Goal: Transaction & Acquisition: Obtain resource

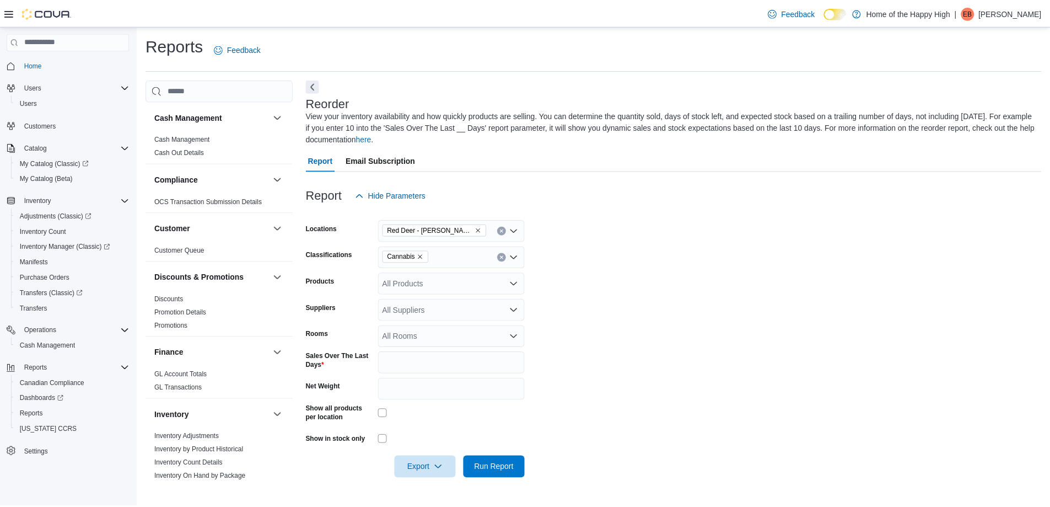
scroll to position [355, 0]
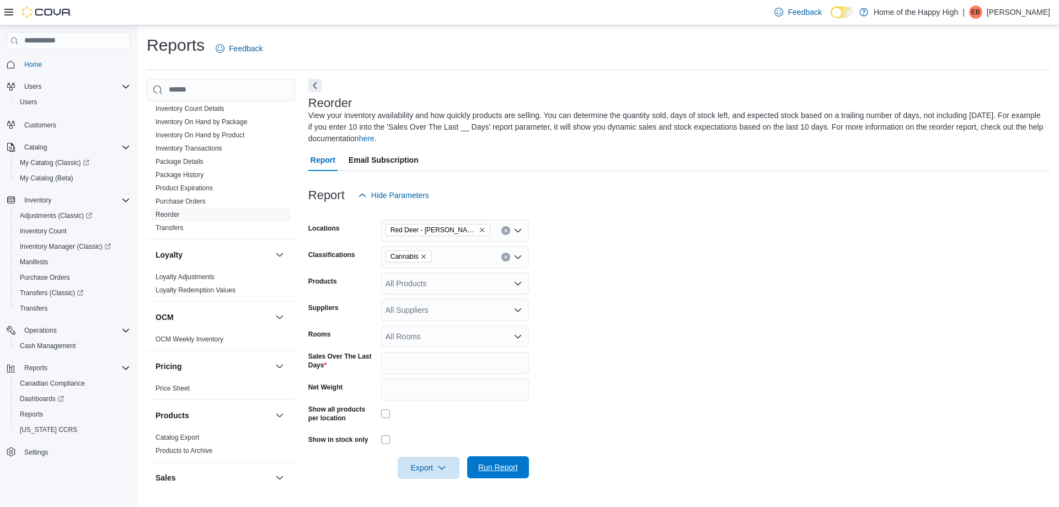
click at [505, 466] on span "Run Report" at bounding box center [498, 466] width 40 height 11
click at [434, 466] on icon "button" at bounding box center [437, 467] width 9 height 9
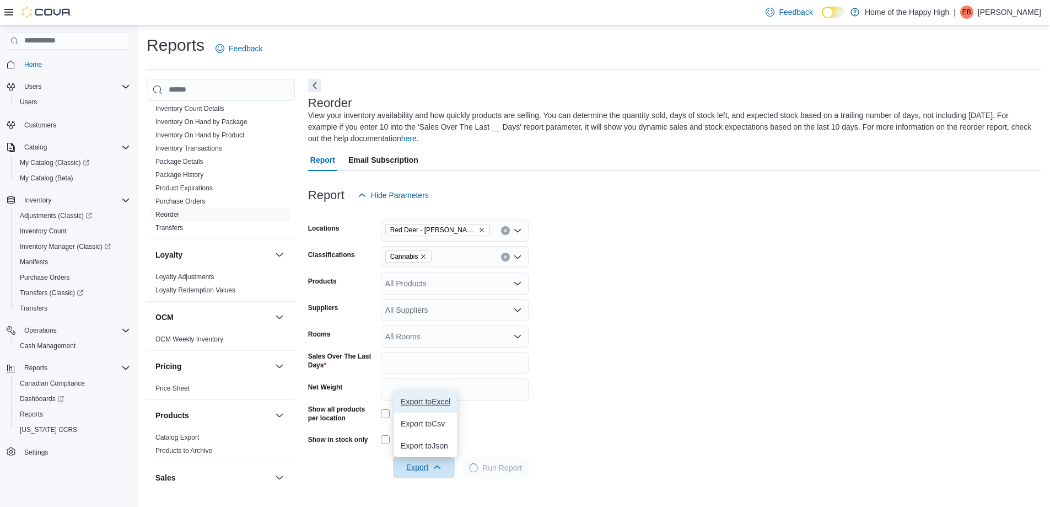
click at [439, 396] on button "Export to Excel" at bounding box center [425, 401] width 63 height 22
